Goal: Task Accomplishment & Management: Use online tool/utility

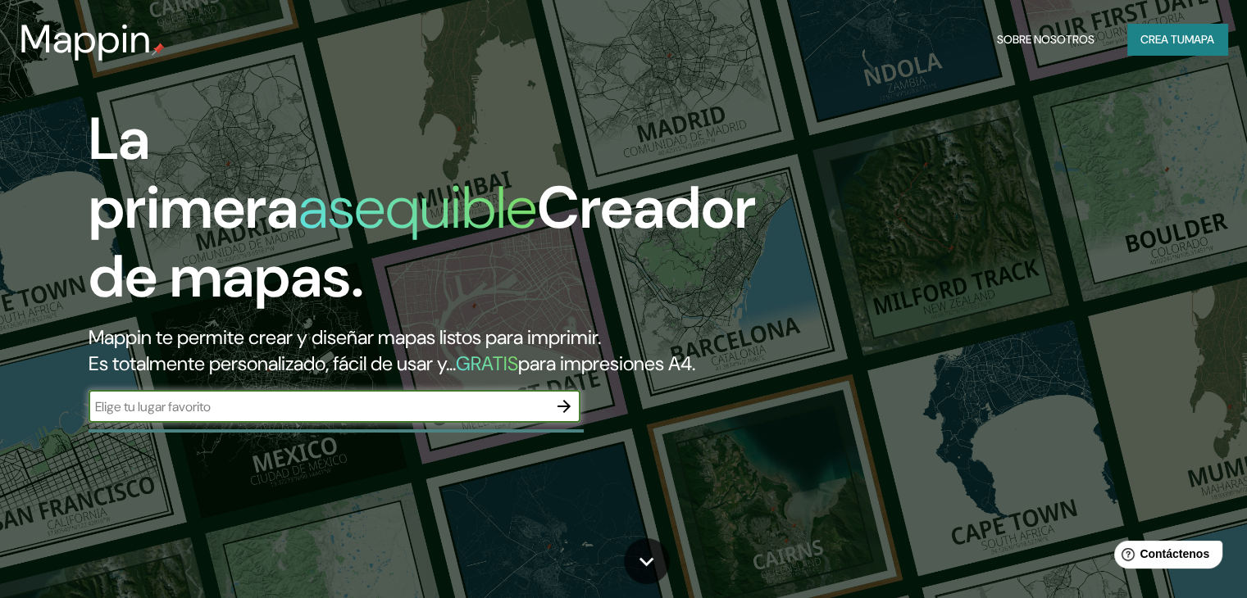
click at [279, 416] on input "text" at bounding box center [318, 407] width 459 height 19
type input "arequipa peru"
click at [577, 423] on button "button" at bounding box center [564, 406] width 33 height 33
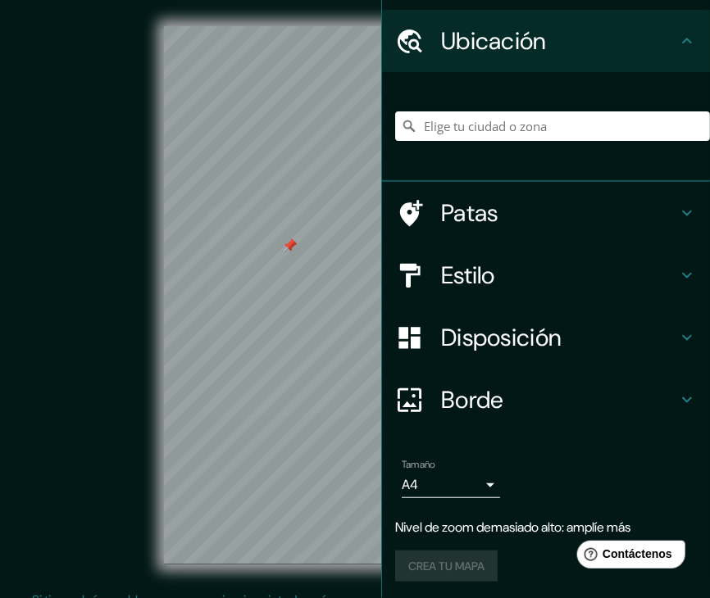
scroll to position [45, 0]
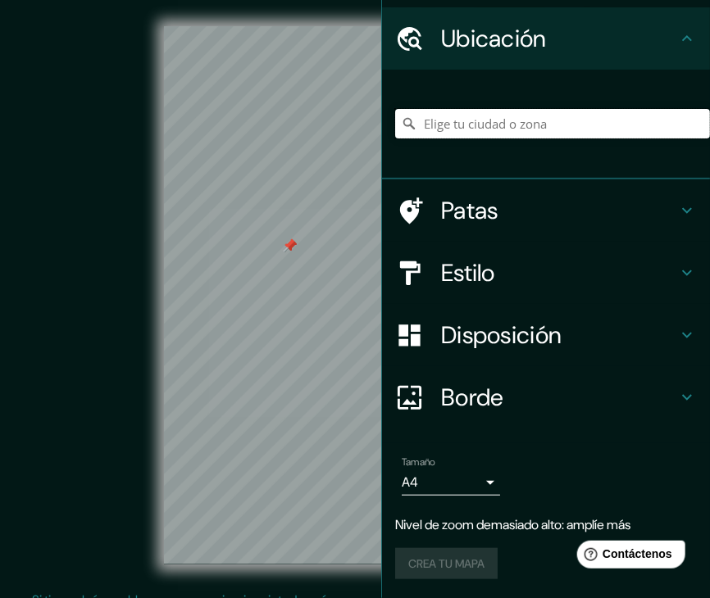
click at [502, 112] on input "Elige tu ciudad o zona" at bounding box center [552, 124] width 315 height 30
click at [515, 129] on input "Perú" at bounding box center [552, 124] width 315 height 30
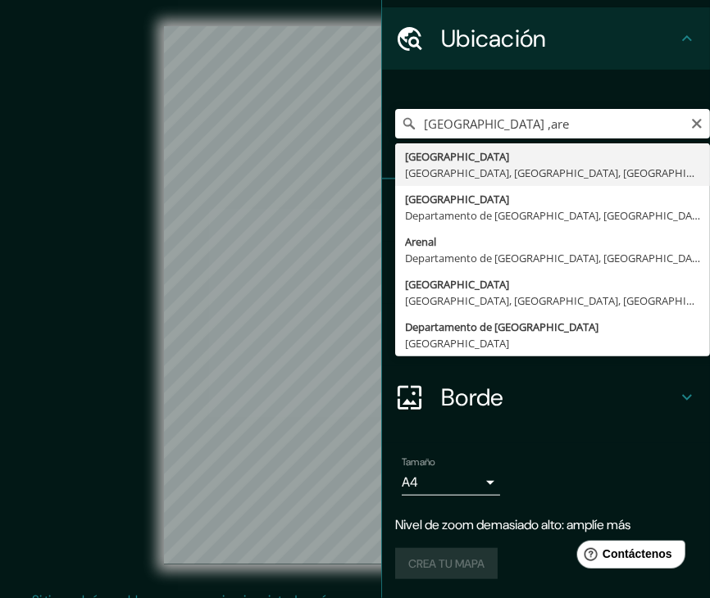
type input "Perú, Arequipa, Departamento de Arequipa, Perú"
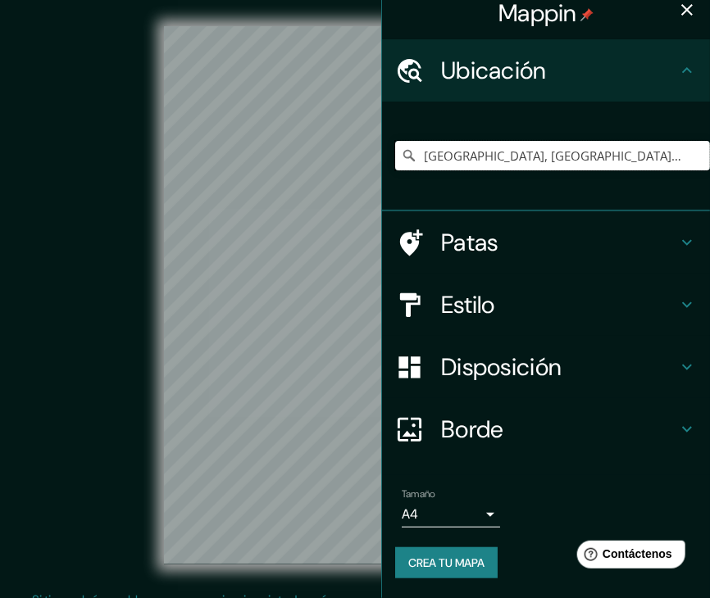
scroll to position [12, 0]
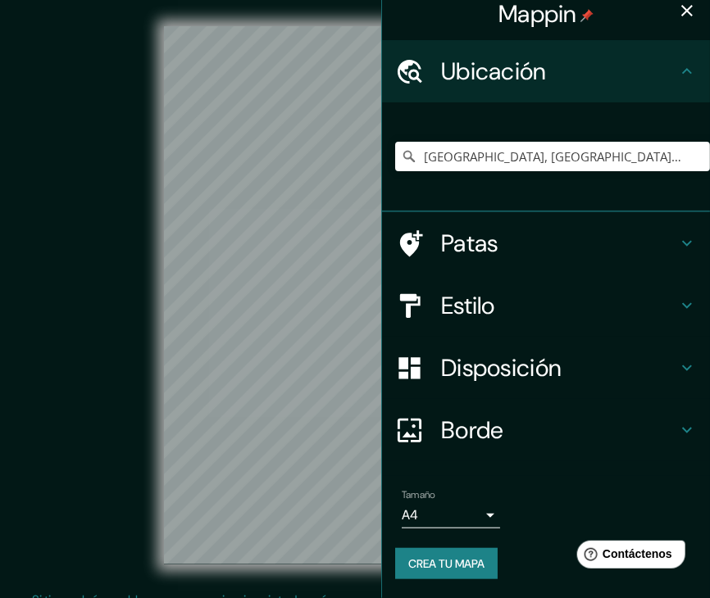
click at [681, 8] on icon "button" at bounding box center [686, 10] width 11 height 11
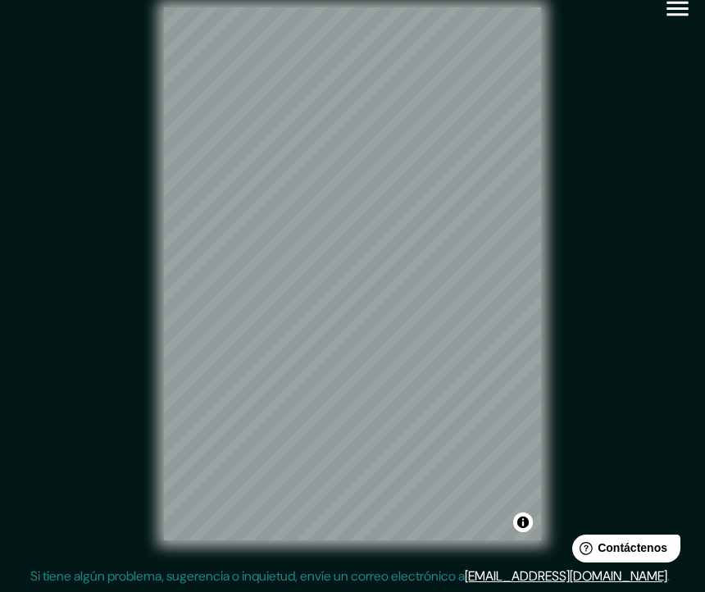
scroll to position [15, 0]
